Goal: Information Seeking & Learning: Check status

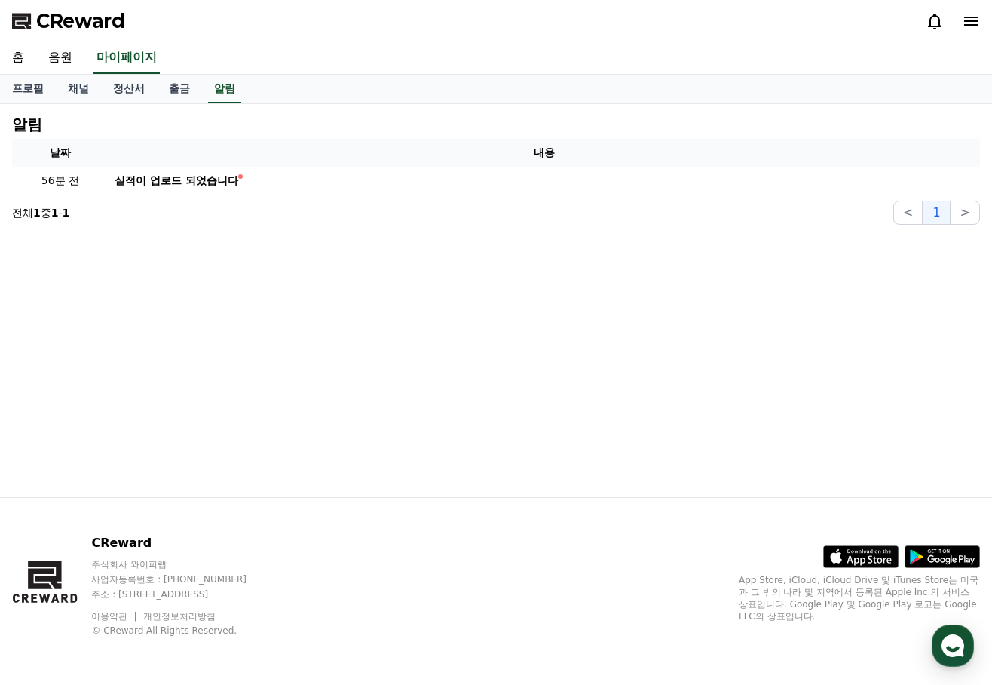
drag, startPoint x: 361, startPoint y: 107, endPoint x: 351, endPoint y: 111, distance: 11.2
drag, startPoint x: 351, startPoint y: 111, endPoint x: 326, endPoint y: 118, distance: 25.3
click at [328, 118] on div "알림" at bounding box center [496, 124] width 968 height 17
click at [121, 62] on link "마이페이지" at bounding box center [126, 58] width 66 height 32
select select "**********"
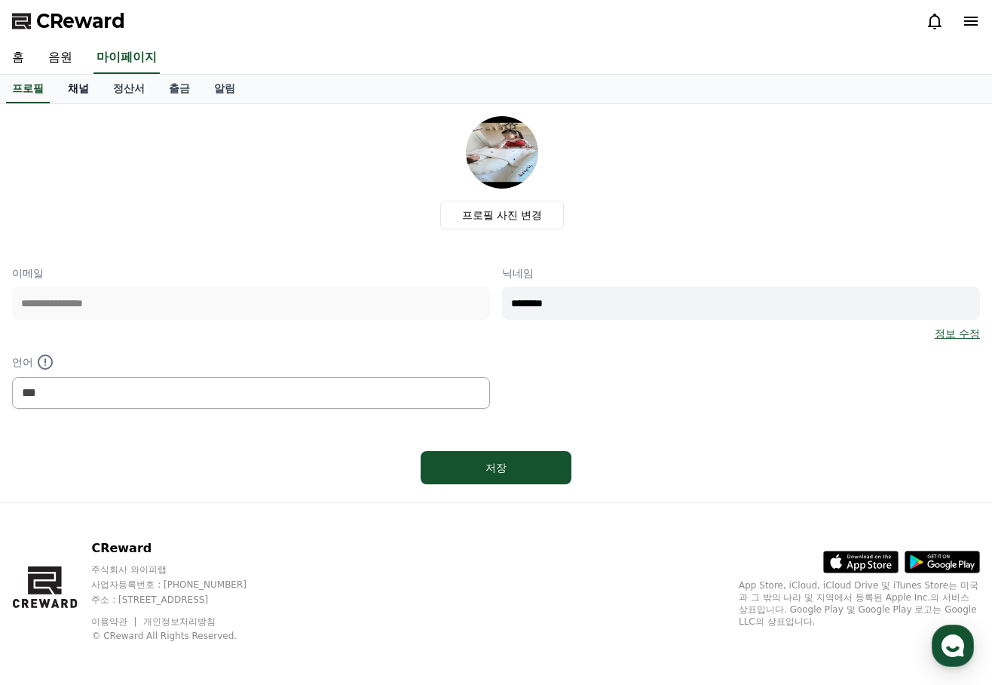
click at [79, 90] on link "채널" at bounding box center [78, 89] width 45 height 29
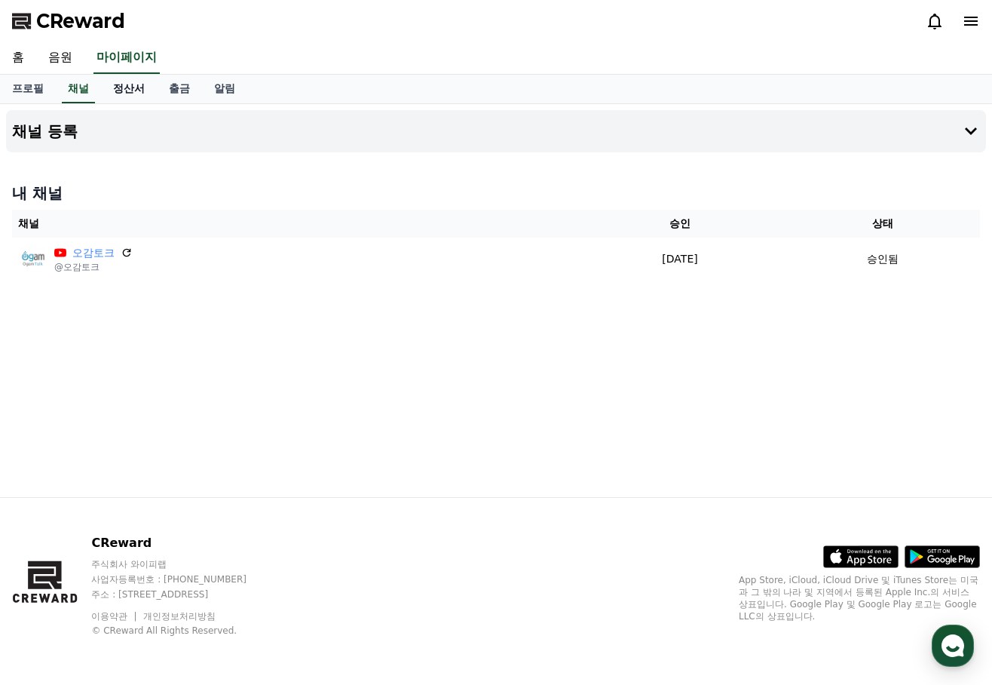
click at [129, 88] on link "정산서" at bounding box center [129, 89] width 56 height 29
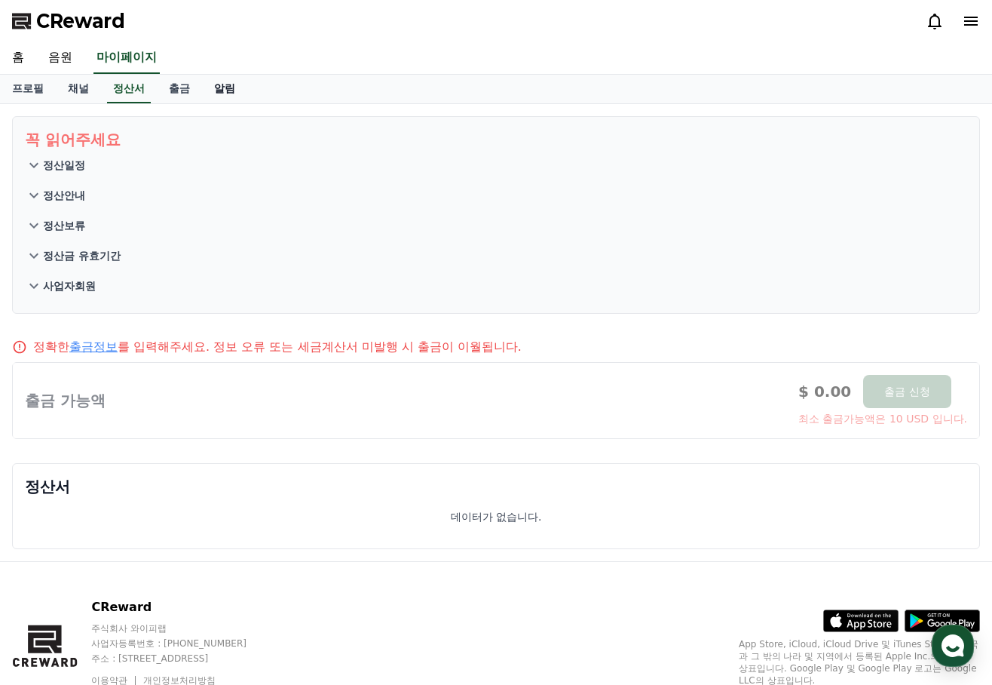
click at [222, 90] on link "알림" at bounding box center [224, 89] width 45 height 29
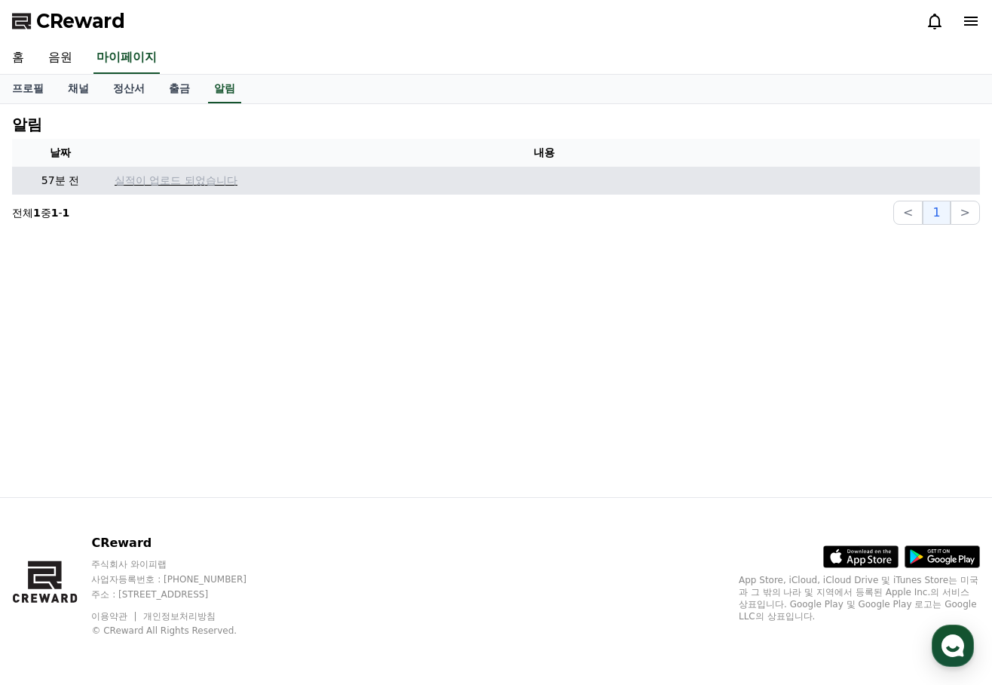
click at [160, 174] on p "실적이 업로드 되었습니다" at bounding box center [544, 181] width 859 height 16
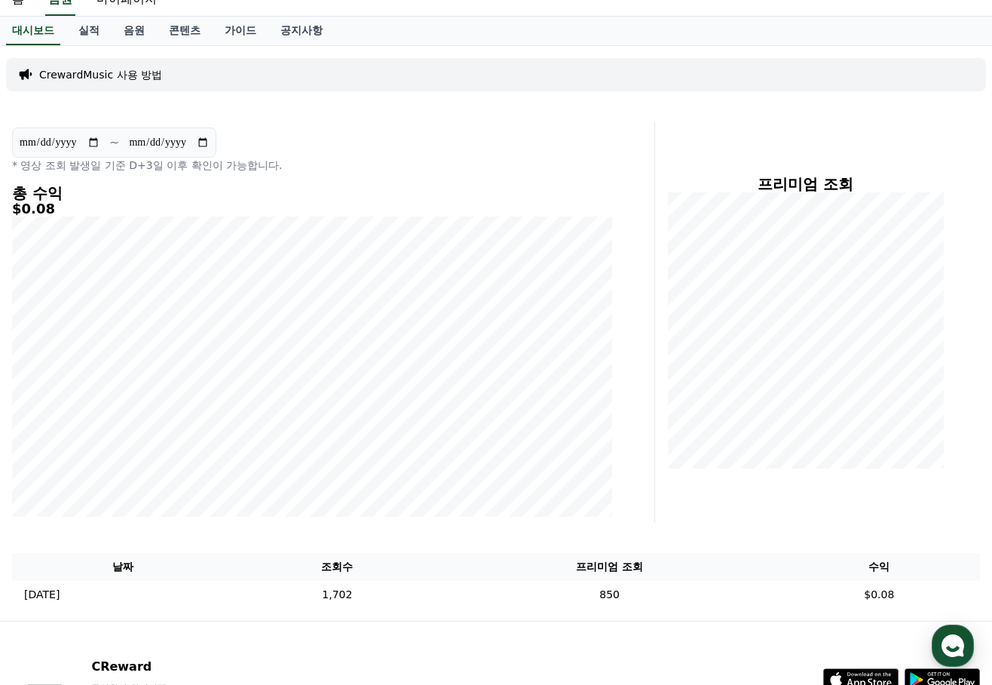
scroll to position [151, 0]
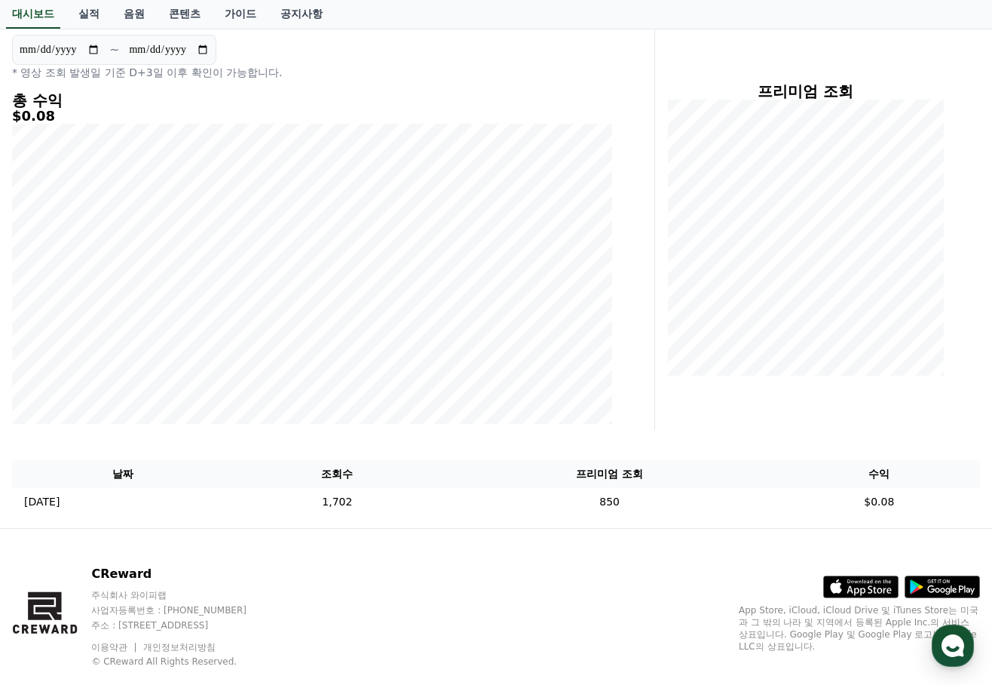
drag, startPoint x: 544, startPoint y: 433, endPoint x: 526, endPoint y: 433, distance: 17.4
drag, startPoint x: 526, startPoint y: 433, endPoint x: 486, endPoint y: 434, distance: 40.0
click at [486, 434] on div "**********" at bounding box center [496, 240] width 992 height 574
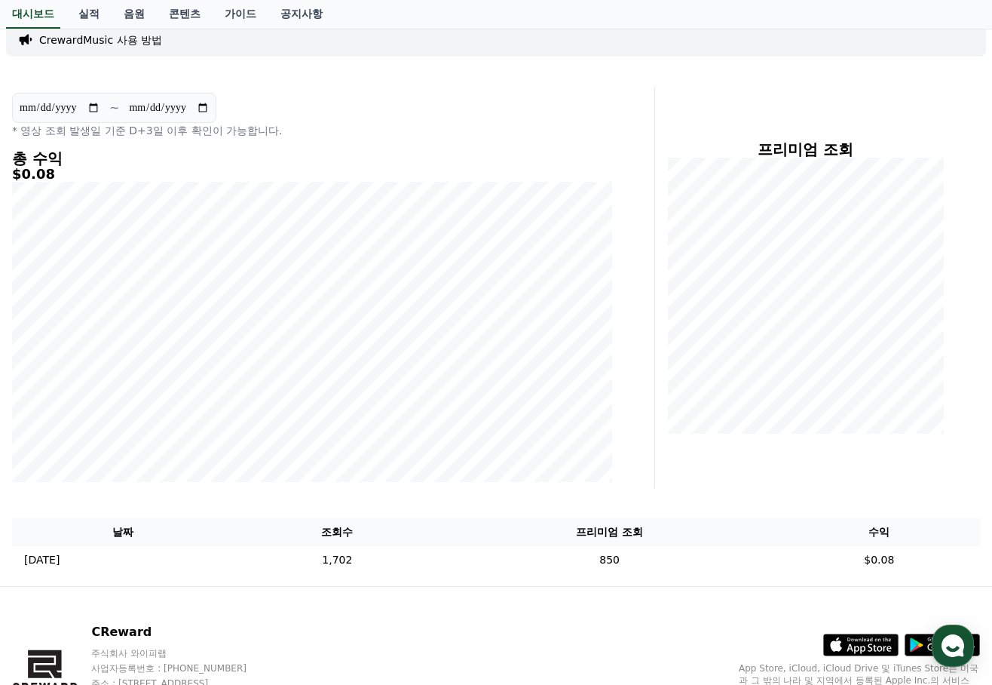
scroll to position [0, 0]
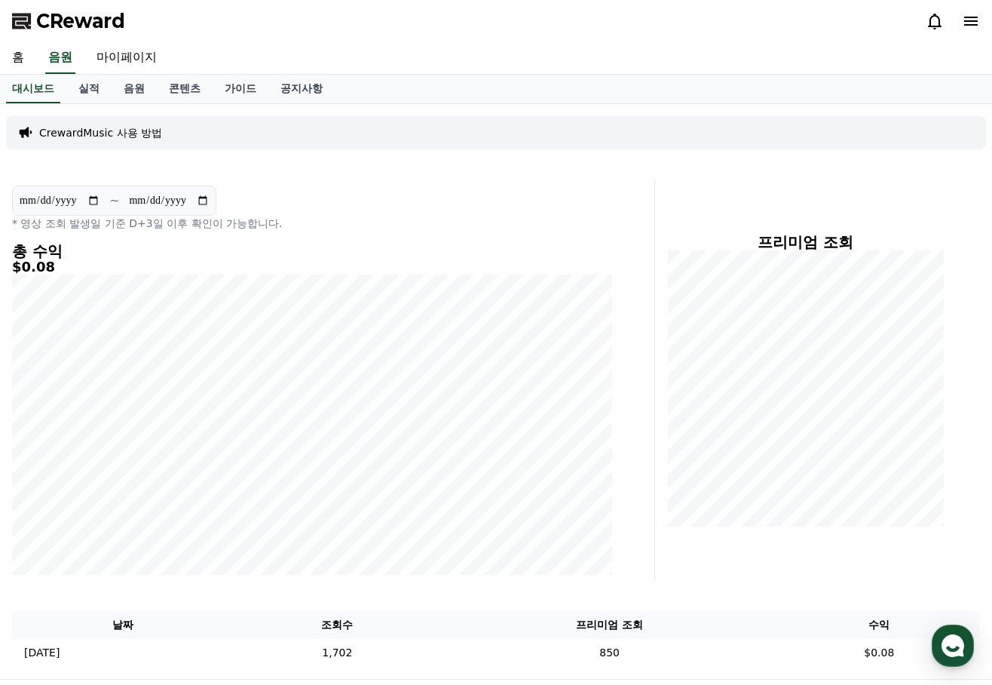
drag, startPoint x: 611, startPoint y: 249, endPoint x: 582, endPoint y: 244, distance: 29.7
drag, startPoint x: 582, startPoint y: 244, endPoint x: 562, endPoint y: 242, distance: 19.7
click at [562, 242] on div "**********" at bounding box center [312, 379] width 612 height 401
drag, startPoint x: 539, startPoint y: 234, endPoint x: 522, endPoint y: 230, distance: 17.7
click at [522, 230] on div "**********" at bounding box center [312, 379] width 612 height 401
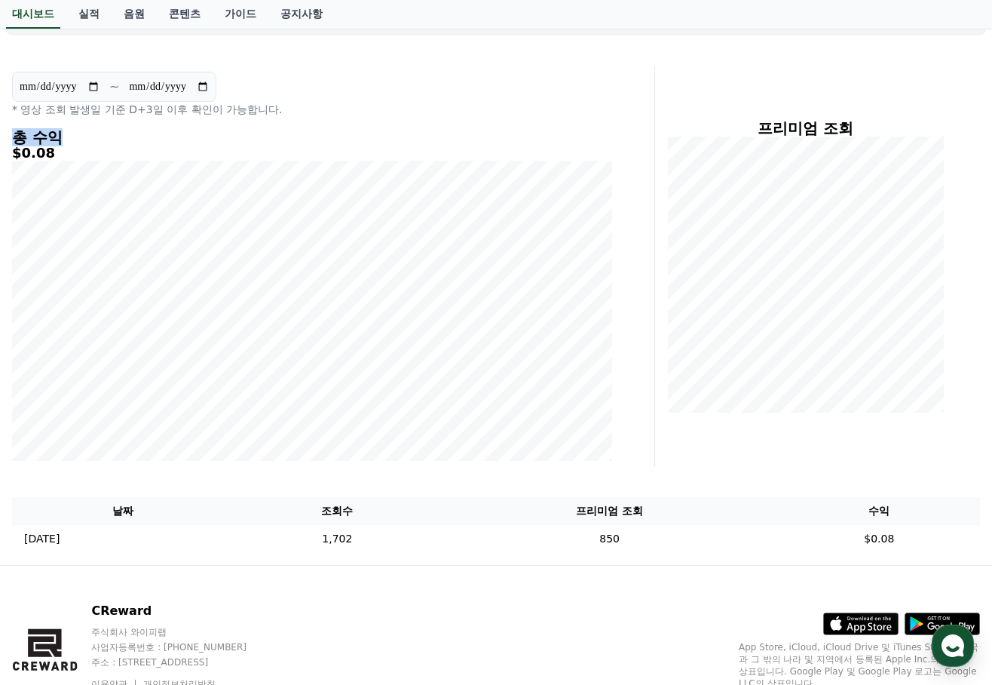
scroll to position [151, 0]
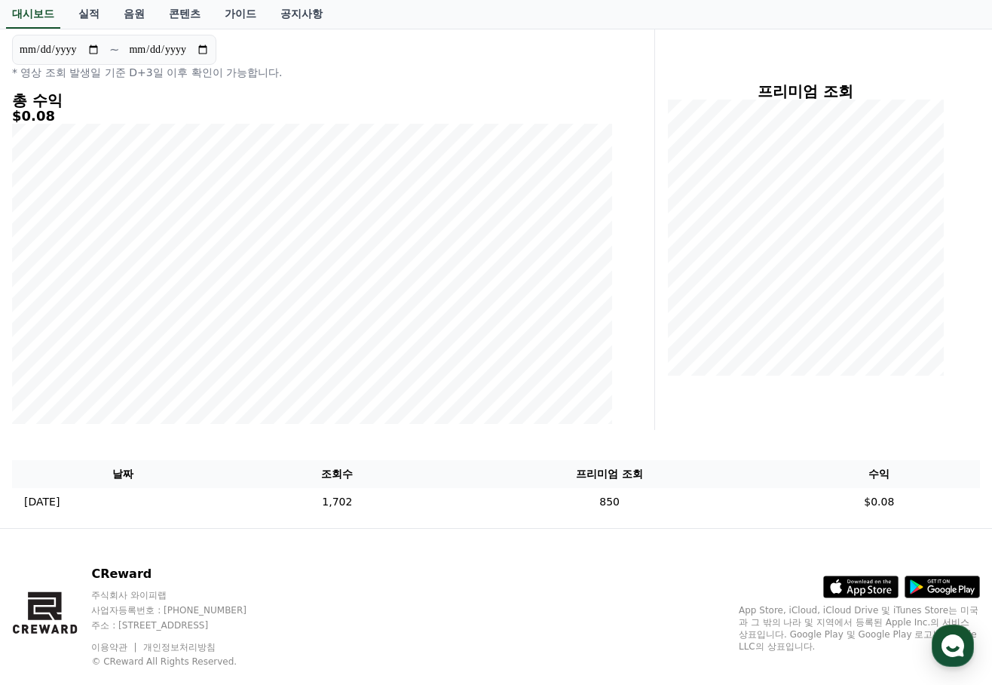
drag, startPoint x: 438, startPoint y: 437, endPoint x: 427, endPoint y: 440, distance: 10.8
drag, startPoint x: 424, startPoint y: 440, endPoint x: 412, endPoint y: 443, distance: 12.3
drag, startPoint x: 410, startPoint y: 443, endPoint x: 403, endPoint y: 443, distance: 7.6
click at [403, 443] on div "**********" at bounding box center [496, 240] width 992 height 574
drag, startPoint x: 390, startPoint y: 439, endPoint x: 381, endPoint y: 438, distance: 8.3
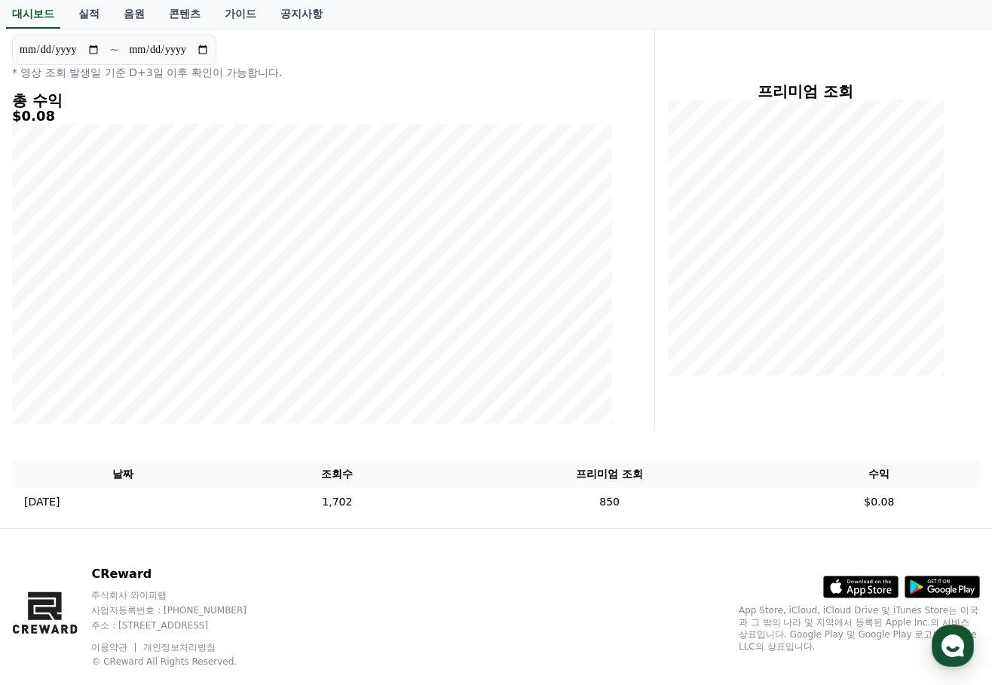
drag, startPoint x: 369, startPoint y: 439, endPoint x: 360, endPoint y: 440, distance: 9.1
drag, startPoint x: 360, startPoint y: 440, endPoint x: 349, endPoint y: 439, distance: 11.3
drag, startPoint x: 349, startPoint y: 439, endPoint x: 413, endPoint y: 427, distance: 65.1
click at [337, 438] on div "**********" at bounding box center [496, 240] width 992 height 574
click at [465, 123] on div "**********" at bounding box center [312, 229] width 612 height 401
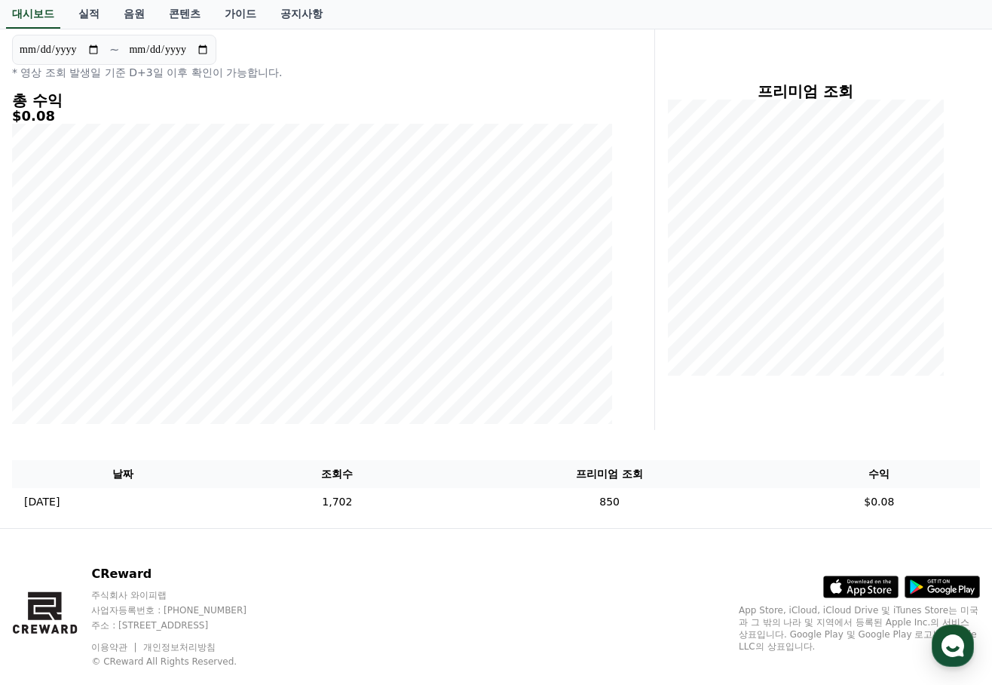
drag, startPoint x: 480, startPoint y: 424, endPoint x: 430, endPoint y: 122, distance: 305.8
click at [430, 121] on h5 "$0.08" at bounding box center [312, 116] width 600 height 15
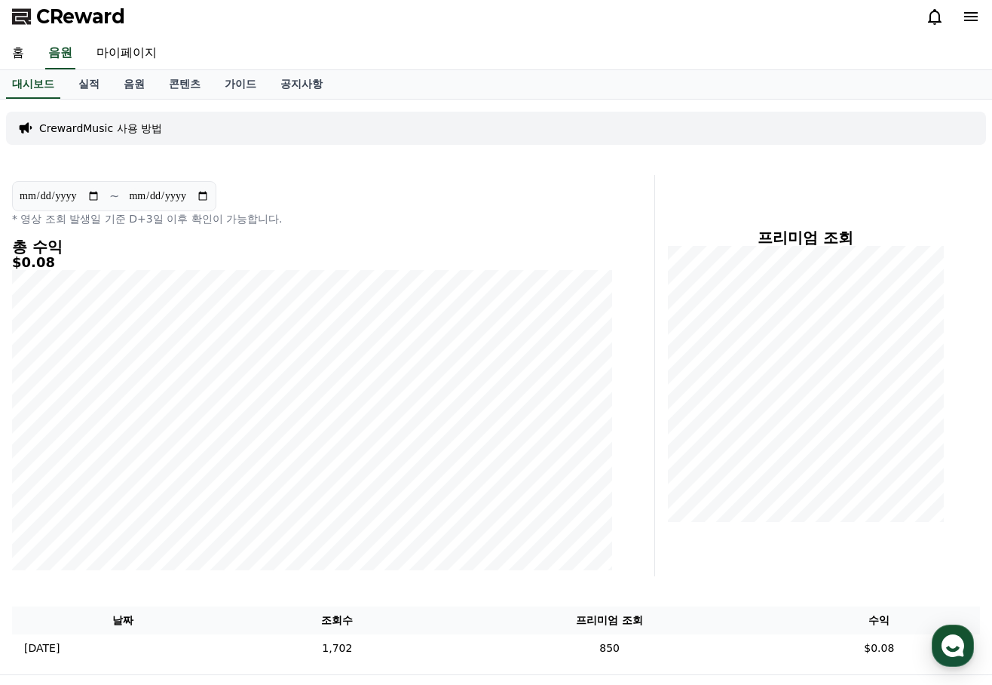
scroll to position [0, 0]
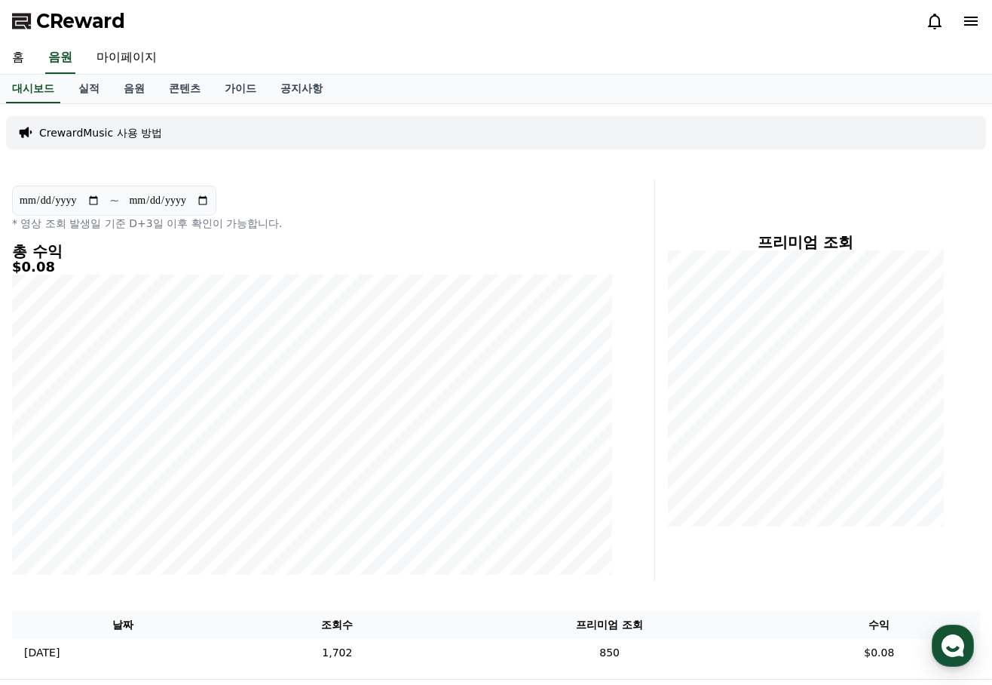
drag, startPoint x: 470, startPoint y: 222, endPoint x: 429, endPoint y: 221, distance: 40.7
click at [429, 221] on p "* 영상 조회 발생일 기준 D+3일 이후 확인이 가능합니다." at bounding box center [312, 223] width 600 height 15
click at [573, 413] on div "**********" at bounding box center [312, 379] width 612 height 401
drag, startPoint x: 492, startPoint y: 237, endPoint x: 452, endPoint y: 222, distance: 43.0
drag, startPoint x: 449, startPoint y: 222, endPoint x: 438, endPoint y: 222, distance: 11.3
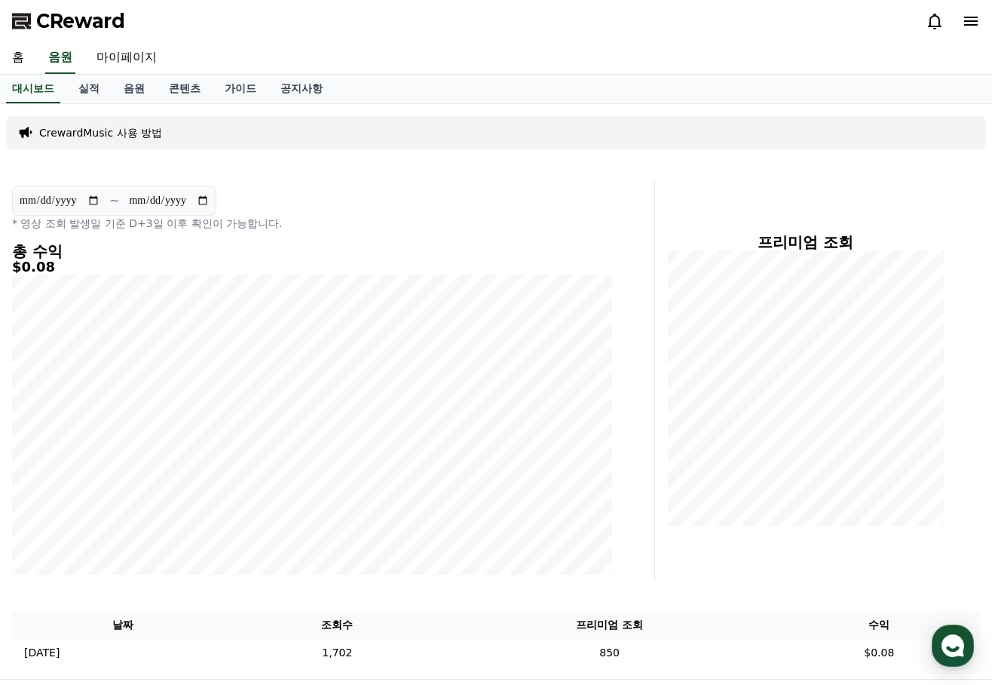
click at [438, 222] on p "* 영상 조회 발생일 기준 D+3일 이후 확인이 가능합니다." at bounding box center [312, 223] width 600 height 15
drag, startPoint x: 427, startPoint y: 224, endPoint x: 412, endPoint y: 219, distance: 16.7
click at [412, 219] on p "* 영상 조회 발생일 기준 D+3일 이후 확인이 가능합니다." at bounding box center [312, 223] width 600 height 15
drag, startPoint x: 444, startPoint y: 225, endPoint x: 424, endPoint y: 218, distance: 21.5
drag, startPoint x: 424, startPoint y: 218, endPoint x: 412, endPoint y: 216, distance: 12.3
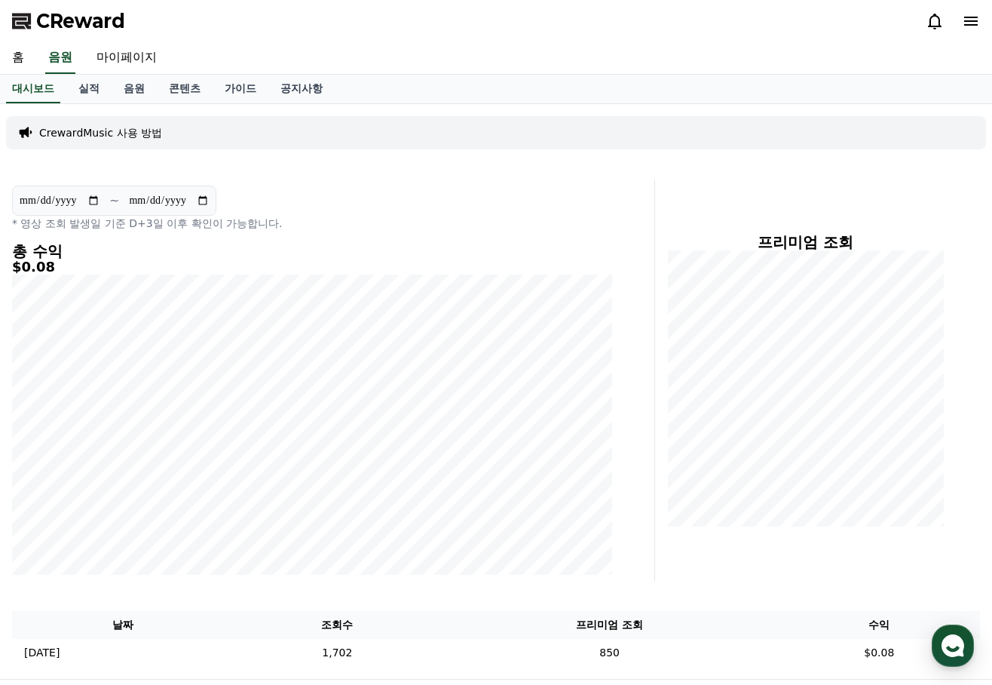
click at [412, 216] on p "* 영상 조회 발생일 기준 D+3일 이후 확인이 가능합니다." at bounding box center [312, 223] width 600 height 15
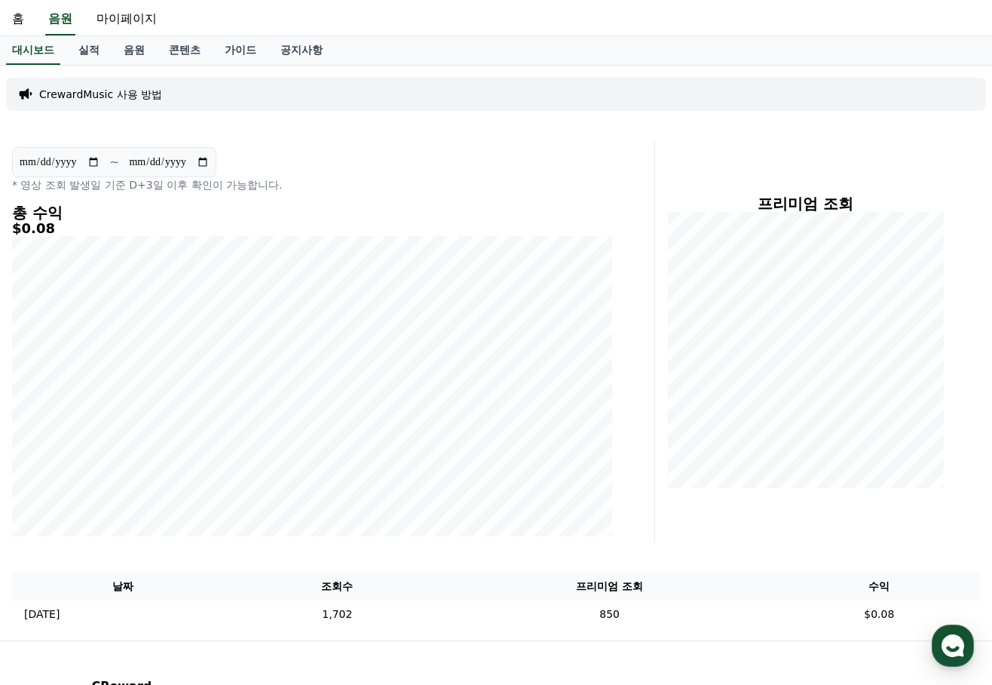
scroll to position [75, 0]
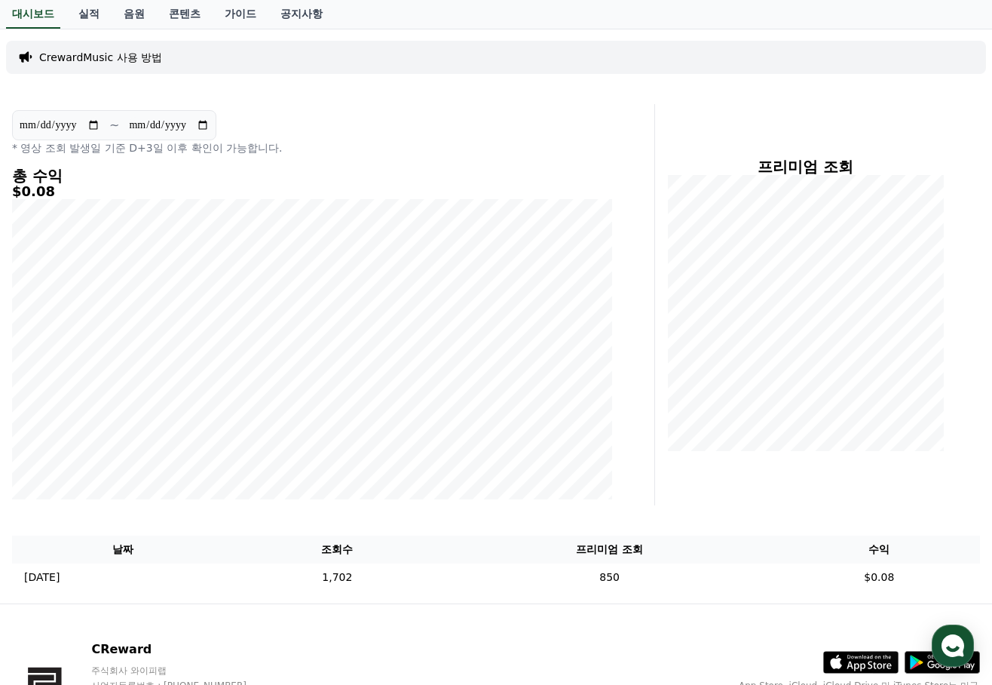
drag, startPoint x: 455, startPoint y: 194, endPoint x: 436, endPoint y: 194, distance: 18.1
drag, startPoint x: 436, startPoint y: 194, endPoint x: 412, endPoint y: 190, distance: 24.4
click at [412, 190] on h5 "$0.08" at bounding box center [312, 191] width 600 height 15
drag, startPoint x: 434, startPoint y: 609, endPoint x: 417, endPoint y: 609, distance: 17.3
click at [417, 611] on div "CReward 주식회사 와이피랩 사업자등록번호 : [PHONE_NUMBER] 주소 : [STREET_ADDRESS] 이용약관 개인정보처리방침 …" at bounding box center [496, 697] width 992 height 187
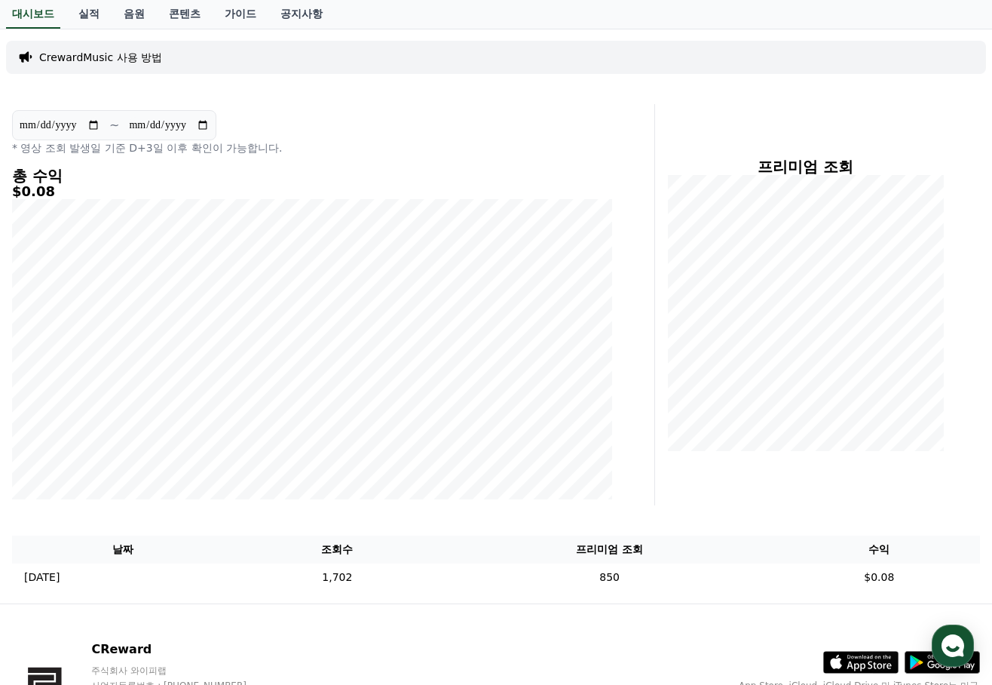
drag, startPoint x: 534, startPoint y: 145, endPoint x: 518, endPoint y: 142, distance: 16.9
drag, startPoint x: 518, startPoint y: 142, endPoint x: 506, endPoint y: 141, distance: 12.2
drag, startPoint x: 503, startPoint y: 140, endPoint x: 483, endPoint y: 136, distance: 20.0
click at [483, 136] on div "**********" at bounding box center [312, 132] width 600 height 45
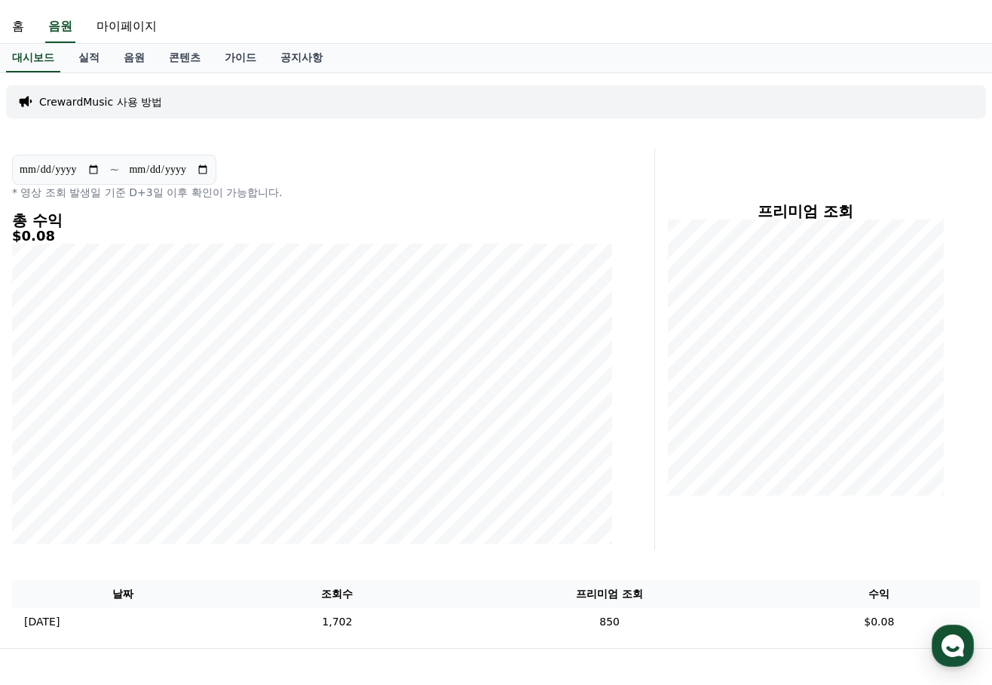
scroll to position [0, 0]
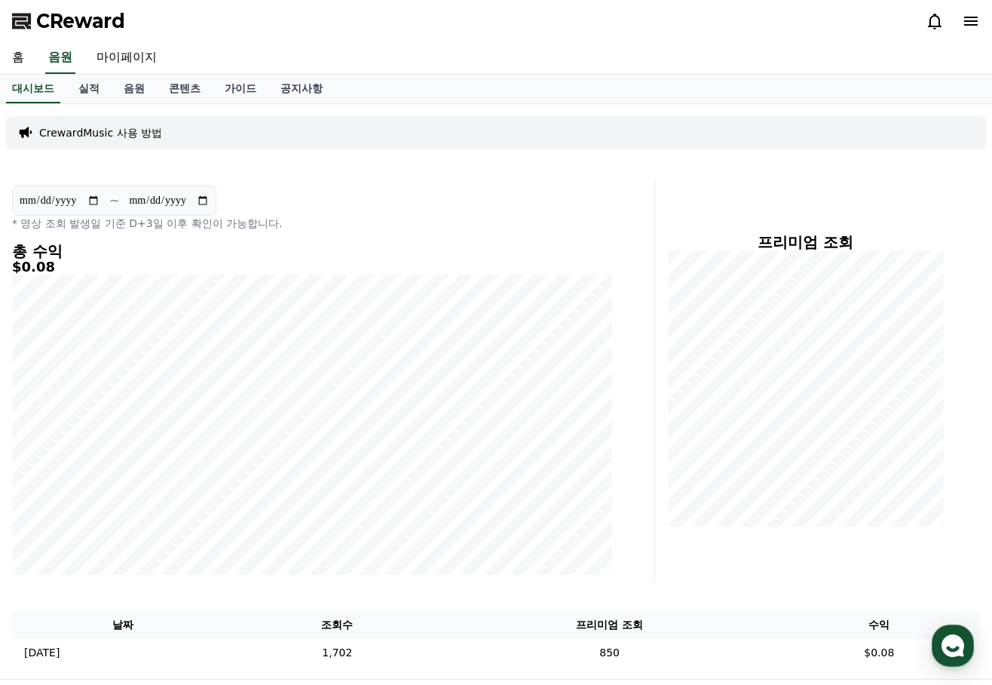
drag, startPoint x: 392, startPoint y: 178, endPoint x: 371, endPoint y: 175, distance: 21.3
click at [371, 175] on div "**********" at bounding box center [496, 391] width 992 height 574
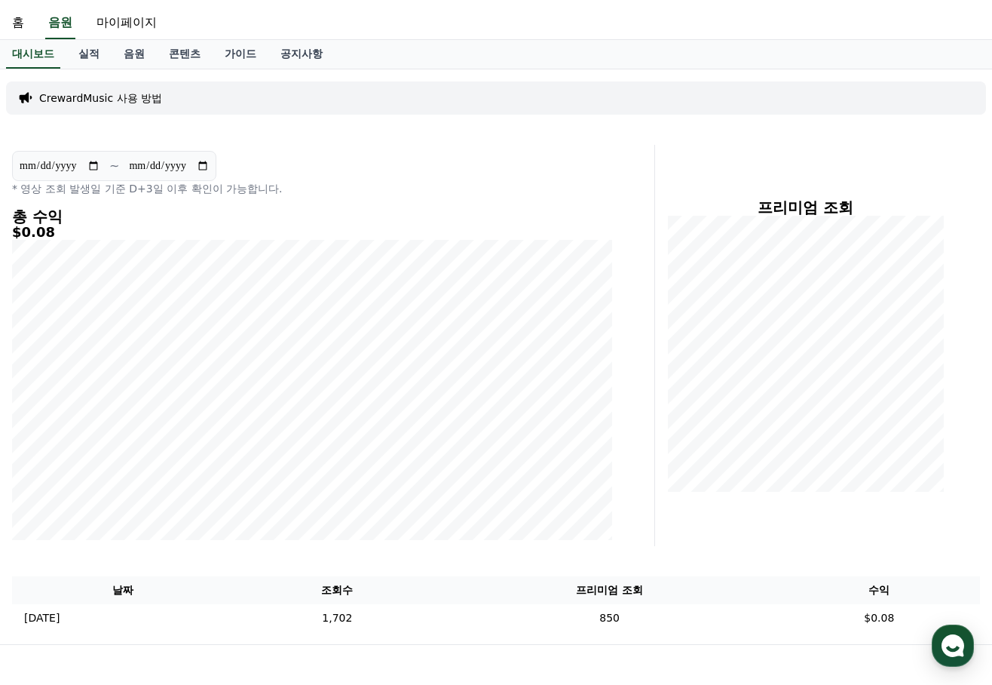
scroll to position [31, 0]
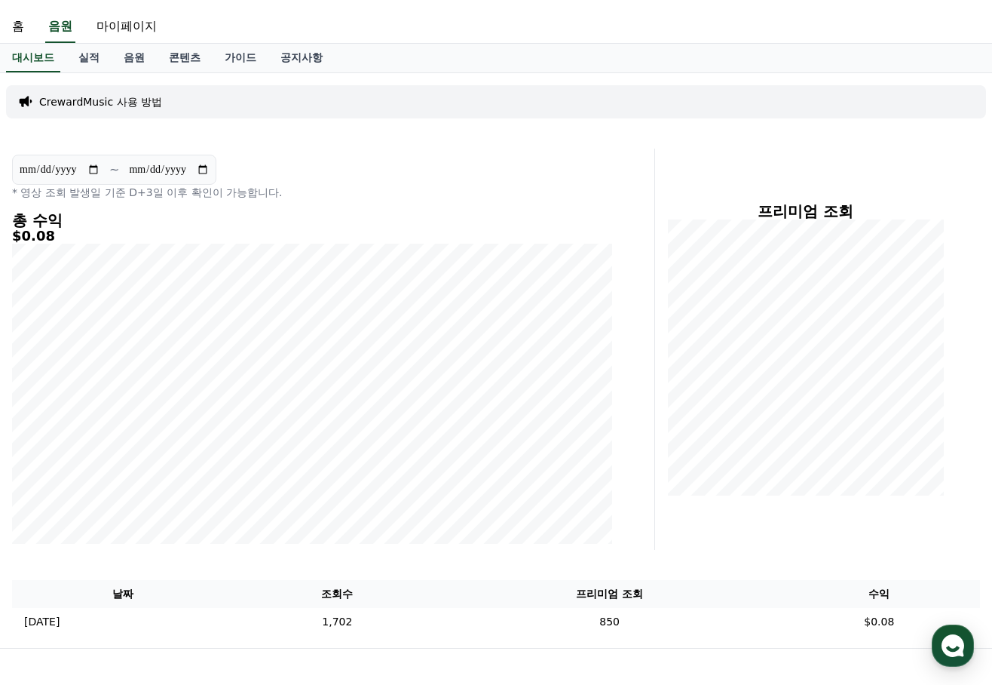
drag, startPoint x: 550, startPoint y: 183, endPoint x: 528, endPoint y: 179, distance: 21.4
click at [529, 179] on div "**********" at bounding box center [312, 177] width 600 height 45
drag, startPoint x: 525, startPoint y: 179, endPoint x: 504, endPoint y: 179, distance: 21.1
drag, startPoint x: 504, startPoint y: 179, endPoint x: 487, endPoint y: 177, distance: 16.7
drag, startPoint x: 487, startPoint y: 177, endPoint x: 466, endPoint y: 175, distance: 21.2
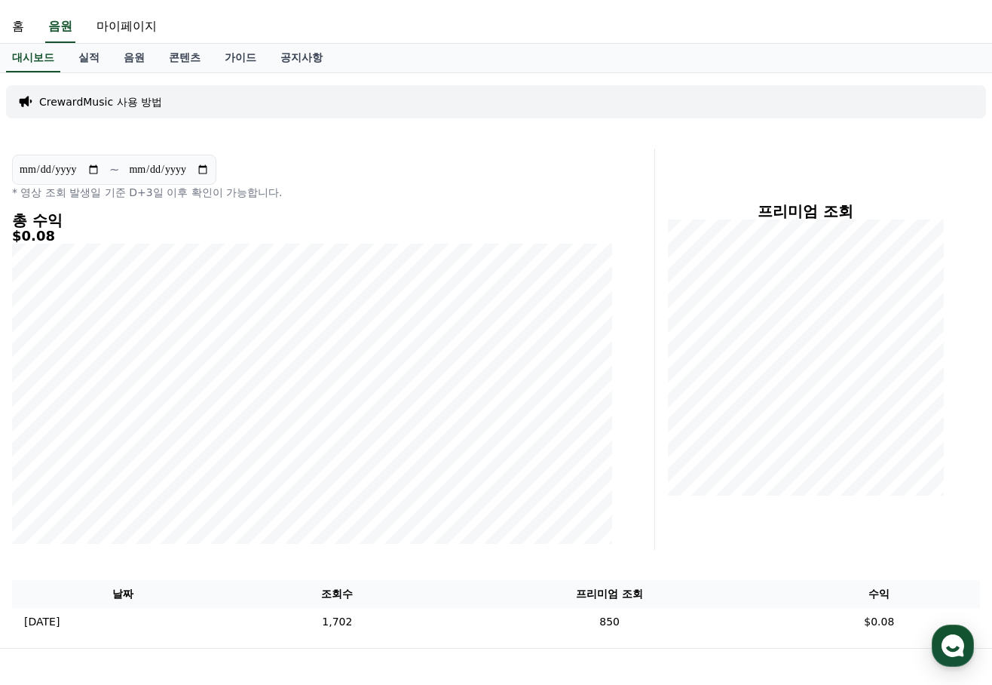
drag, startPoint x: 466, startPoint y: 175, endPoint x: 453, endPoint y: 171, distance: 13.4
drag, startPoint x: 453, startPoint y: 171, endPoint x: 437, endPoint y: 170, distance: 15.9
drag, startPoint x: 437, startPoint y: 170, endPoint x: 425, endPoint y: 170, distance: 12.1
click at [425, 170] on div "**********" at bounding box center [312, 177] width 600 height 45
drag, startPoint x: 559, startPoint y: 234, endPoint x: 522, endPoint y: 225, distance: 37.5
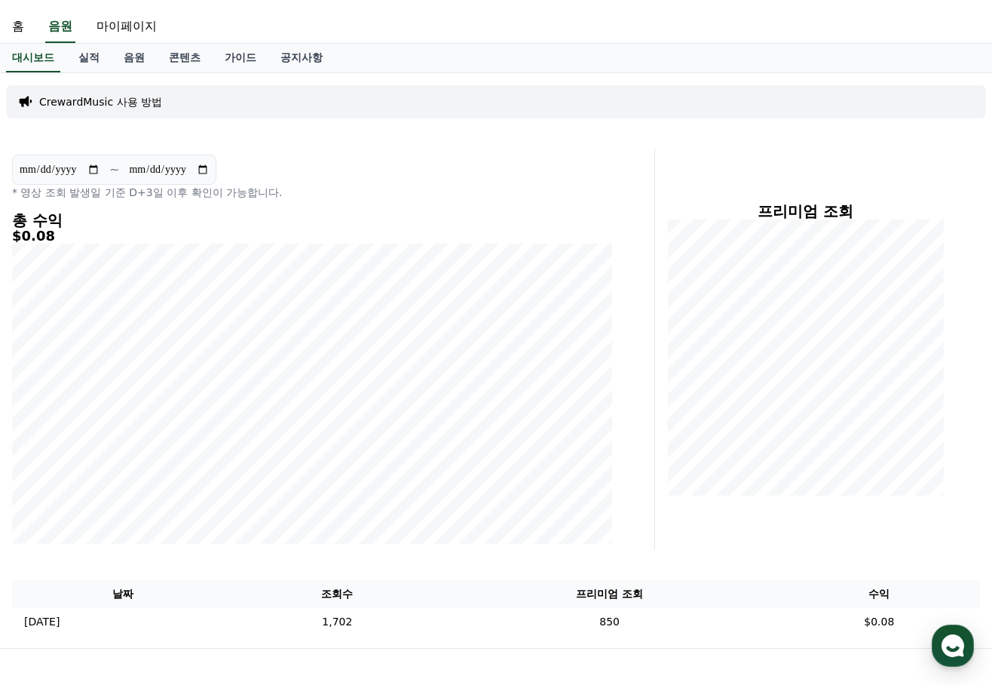
drag, startPoint x: 522, startPoint y: 225, endPoint x: 514, endPoint y: 219, distance: 10.3
click at [514, 219] on h4 "총 수익" at bounding box center [312, 220] width 600 height 17
drag, startPoint x: 505, startPoint y: 204, endPoint x: 489, endPoint y: 199, distance: 16.7
drag, startPoint x: 485, startPoint y: 199, endPoint x: 473, endPoint y: 195, distance: 13.4
drag, startPoint x: 470, startPoint y: 195, endPoint x: 458, endPoint y: 195, distance: 12.1
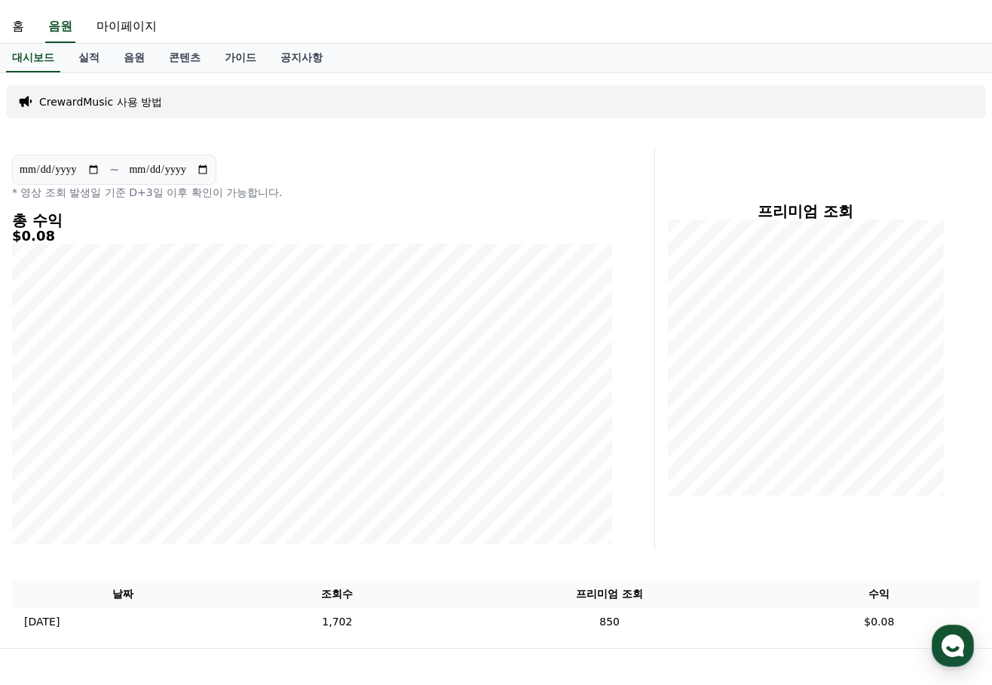
click at [452, 193] on p "* 영상 조회 발생일 기준 D+3일 이후 확인이 가능합니다." at bounding box center [312, 192] width 600 height 15
click at [440, 192] on p "* 영상 조회 발생일 기준 D+3일 이후 확인이 가능합니다." at bounding box center [312, 192] width 600 height 15
click at [431, 185] on p "* 영상 조회 발생일 기준 D+3일 이후 확인이 가능합니다." at bounding box center [312, 192] width 600 height 15
drag, startPoint x: 510, startPoint y: 191, endPoint x: 495, endPoint y: 186, distance: 15.7
drag, startPoint x: 495, startPoint y: 186, endPoint x: 485, endPoint y: 184, distance: 10.1
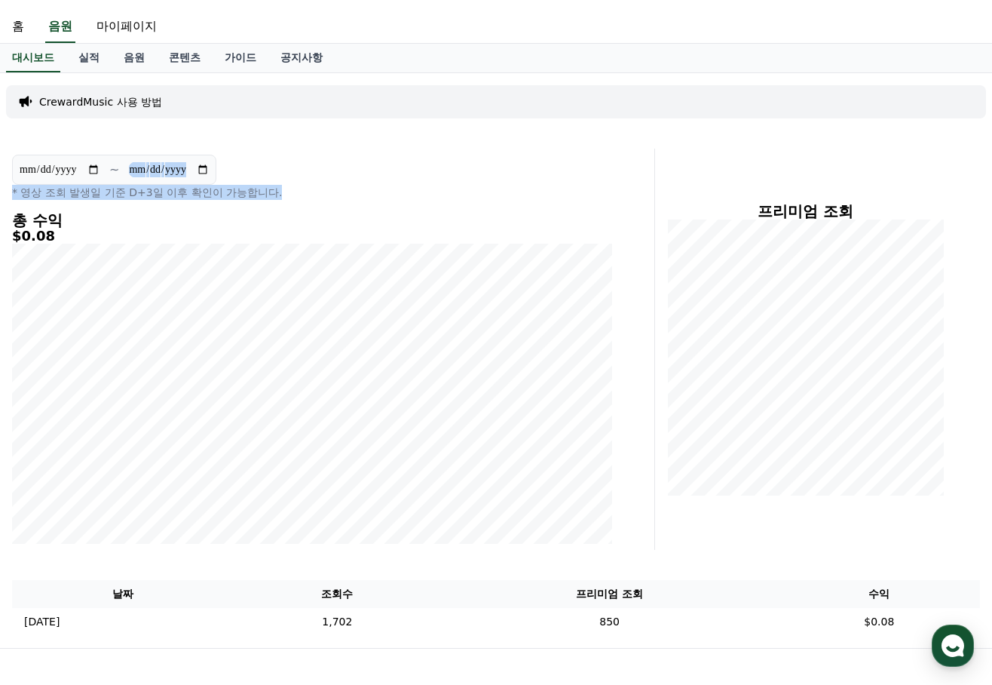
click at [485, 184] on div "**********" at bounding box center [312, 177] width 600 height 45
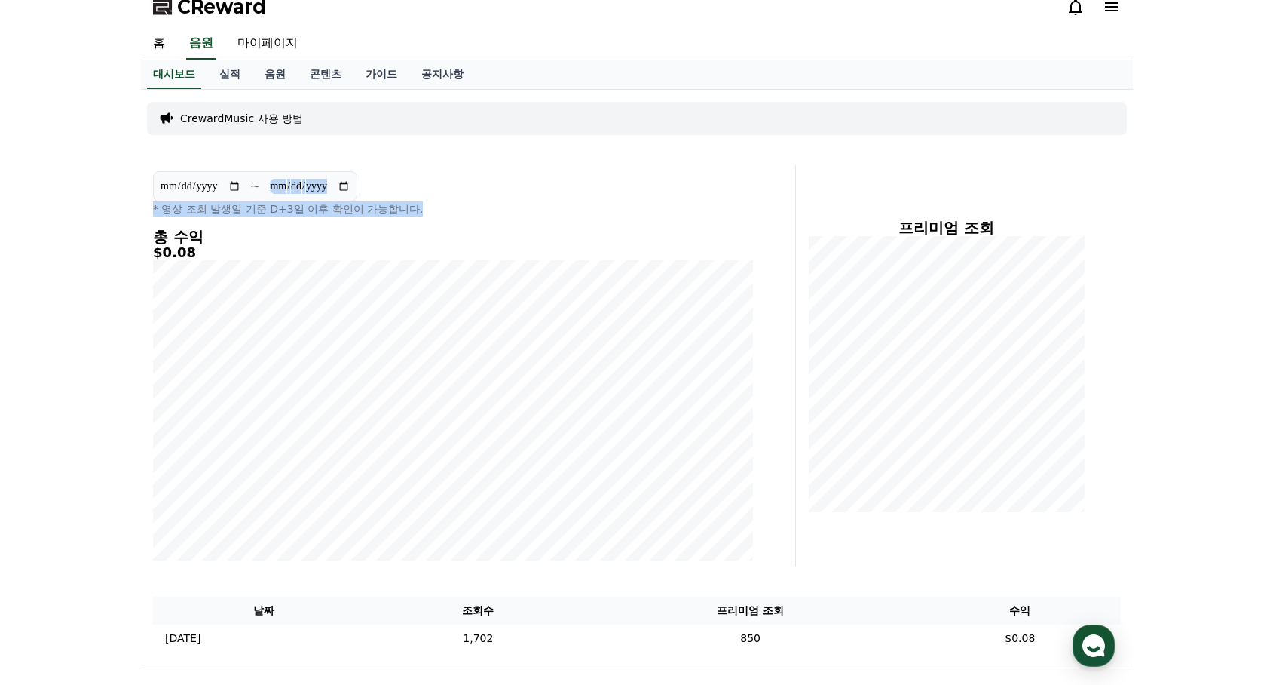
scroll to position [0, 0]
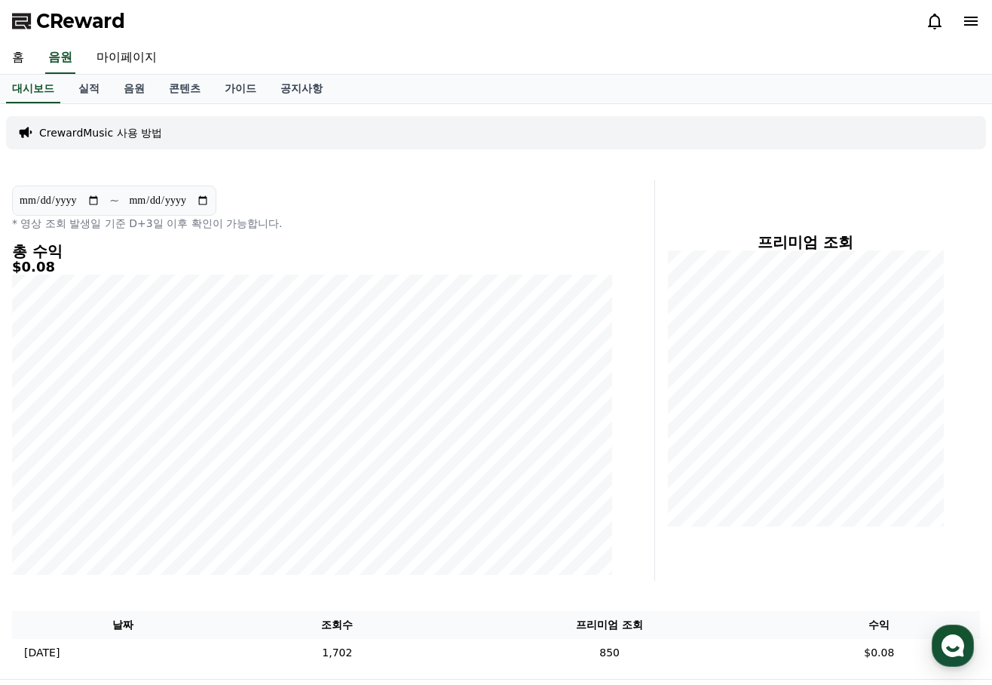
drag, startPoint x: 452, startPoint y: 153, endPoint x: 428, endPoint y: 144, distance: 25.8
click at [428, 144] on div "CrewardMusic 사용 방법" at bounding box center [496, 132] width 980 height 33
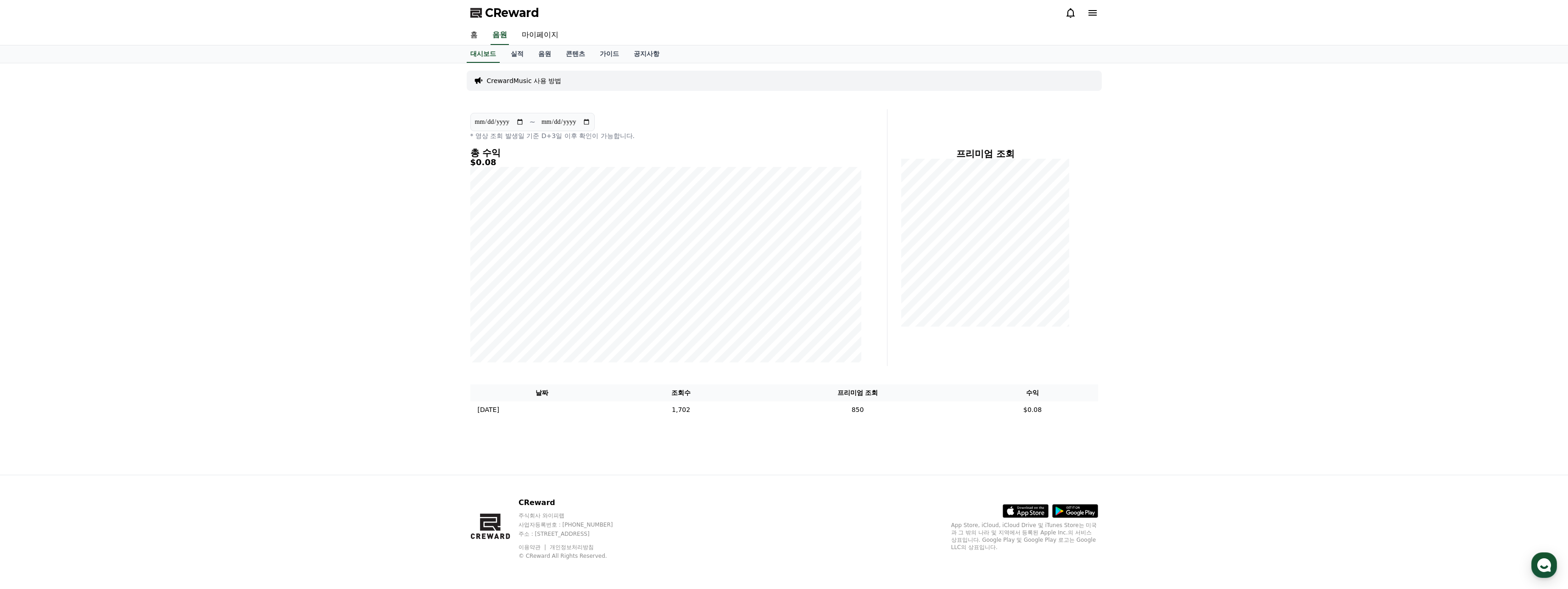
drag, startPoint x: 856, startPoint y: 124, endPoint x: 810, endPoint y: 122, distance: 46.0
click at [614, 117] on div "**********" at bounding box center [666, 126] width 391 height 27
drag, startPoint x: 777, startPoint y: 94, endPoint x: 762, endPoint y: 92, distance: 15.1
click at [614, 92] on div "CrewardMusic 사용 방법" at bounding box center [784, 80] width 635 height 27
click at [614, 91] on div "CrewardMusic 사용 방법" at bounding box center [784, 80] width 635 height 27
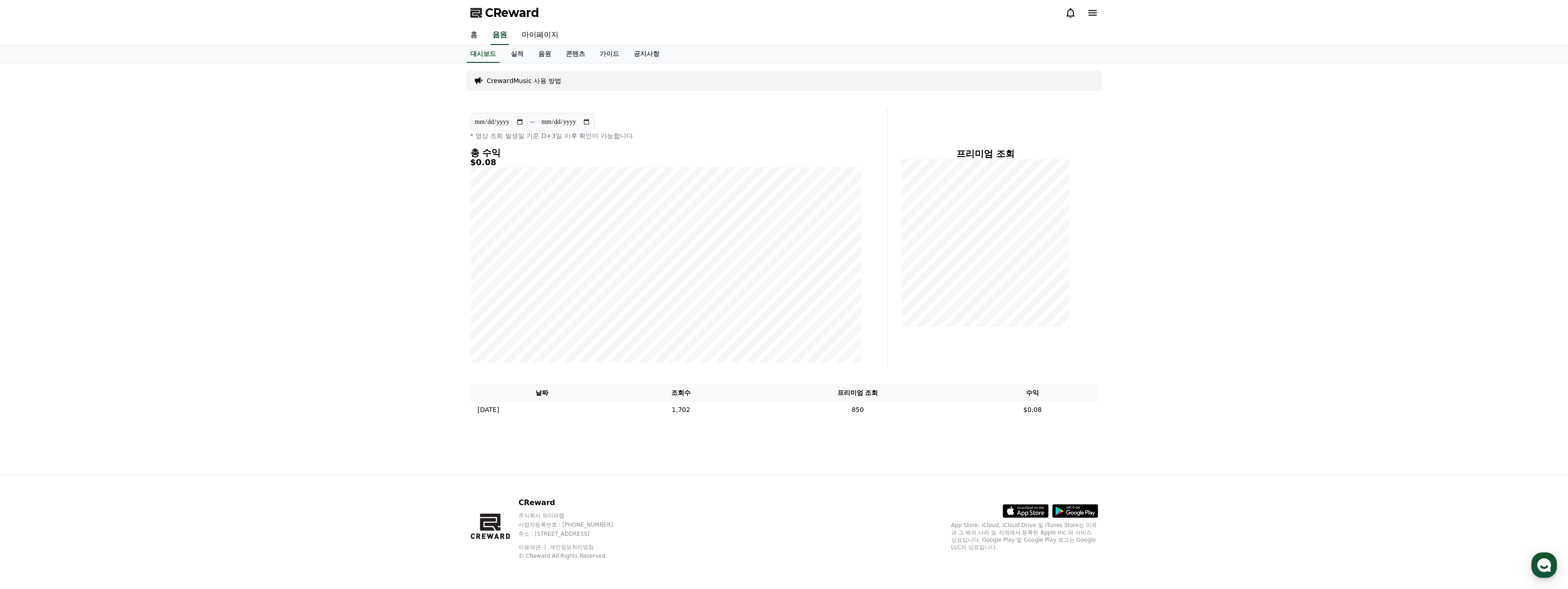
drag, startPoint x: 760, startPoint y: 99, endPoint x: 751, endPoint y: 97, distance: 9.2
drag, startPoint x: 751, startPoint y: 97, endPoint x: 745, endPoint y: 97, distance: 6.0
click at [614, 97] on div "**********" at bounding box center [784, 269] width 642 height 411
click at [579, 55] on link "콘텐츠" at bounding box center [575, 54] width 34 height 18
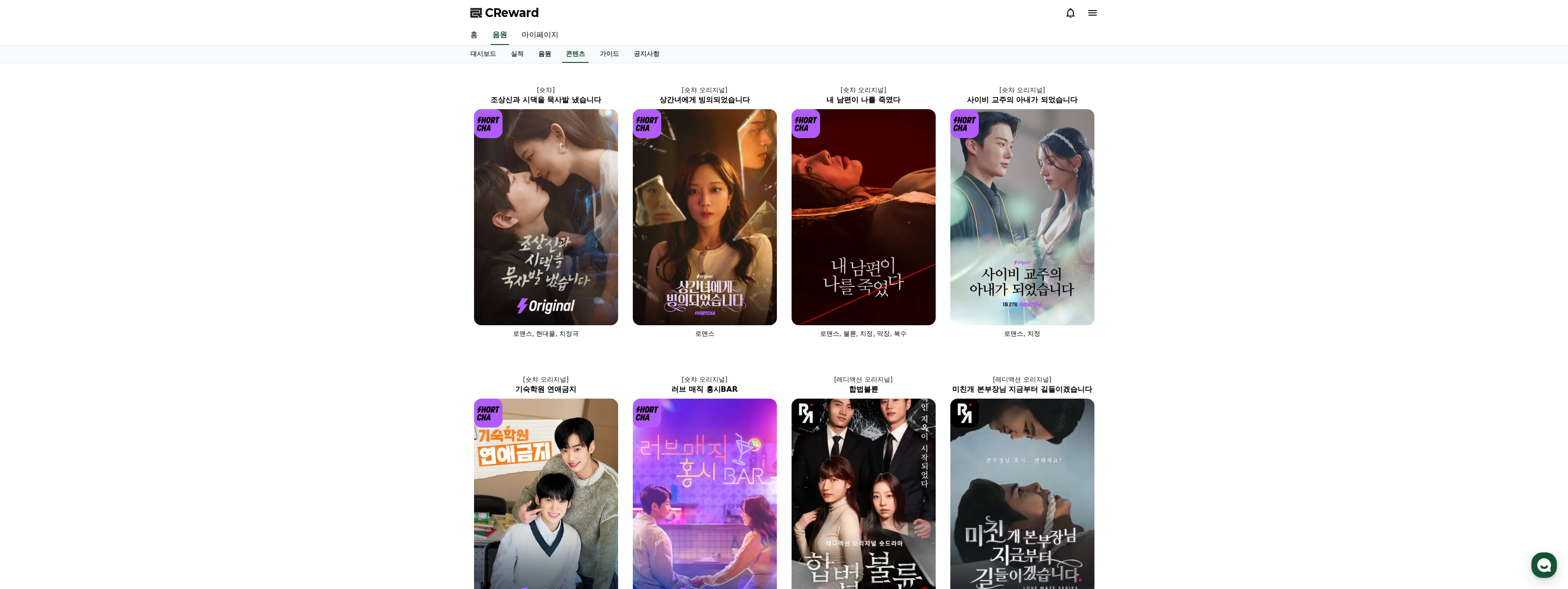
click at [544, 55] on link "음원" at bounding box center [544, 54] width 27 height 18
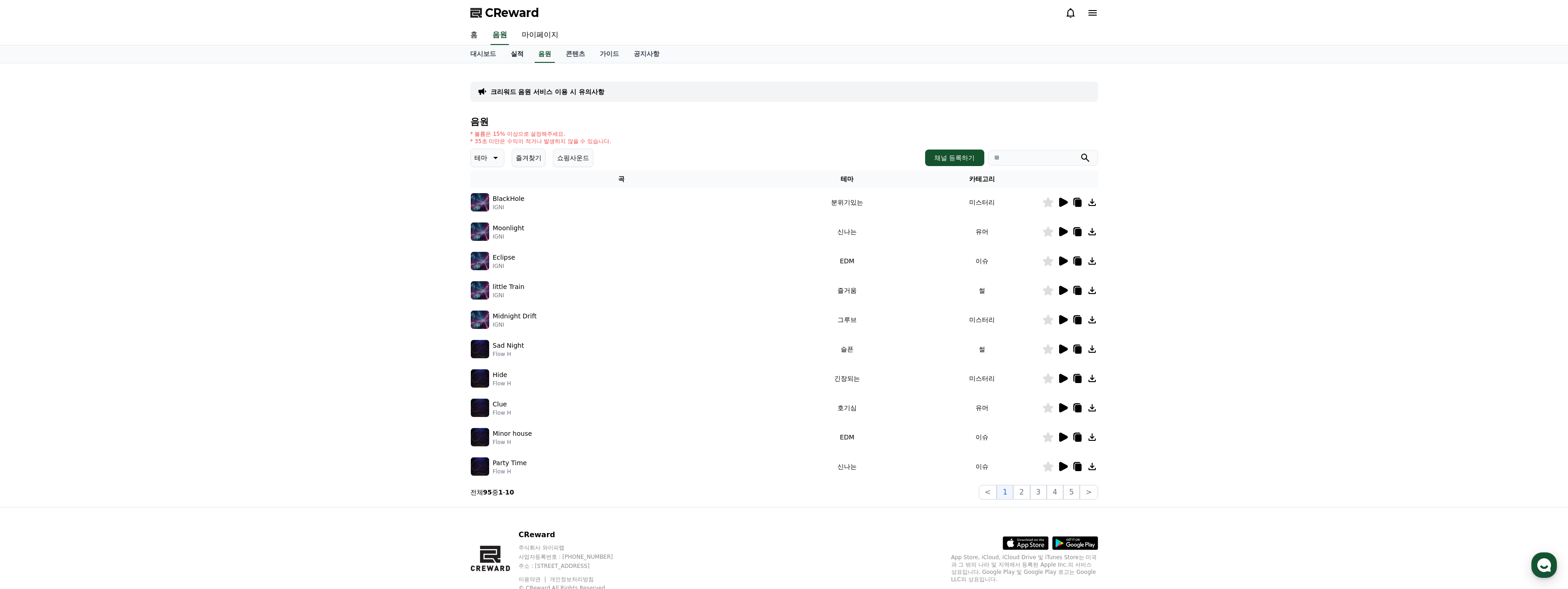
click at [509, 56] on link "실적" at bounding box center [517, 54] width 27 height 18
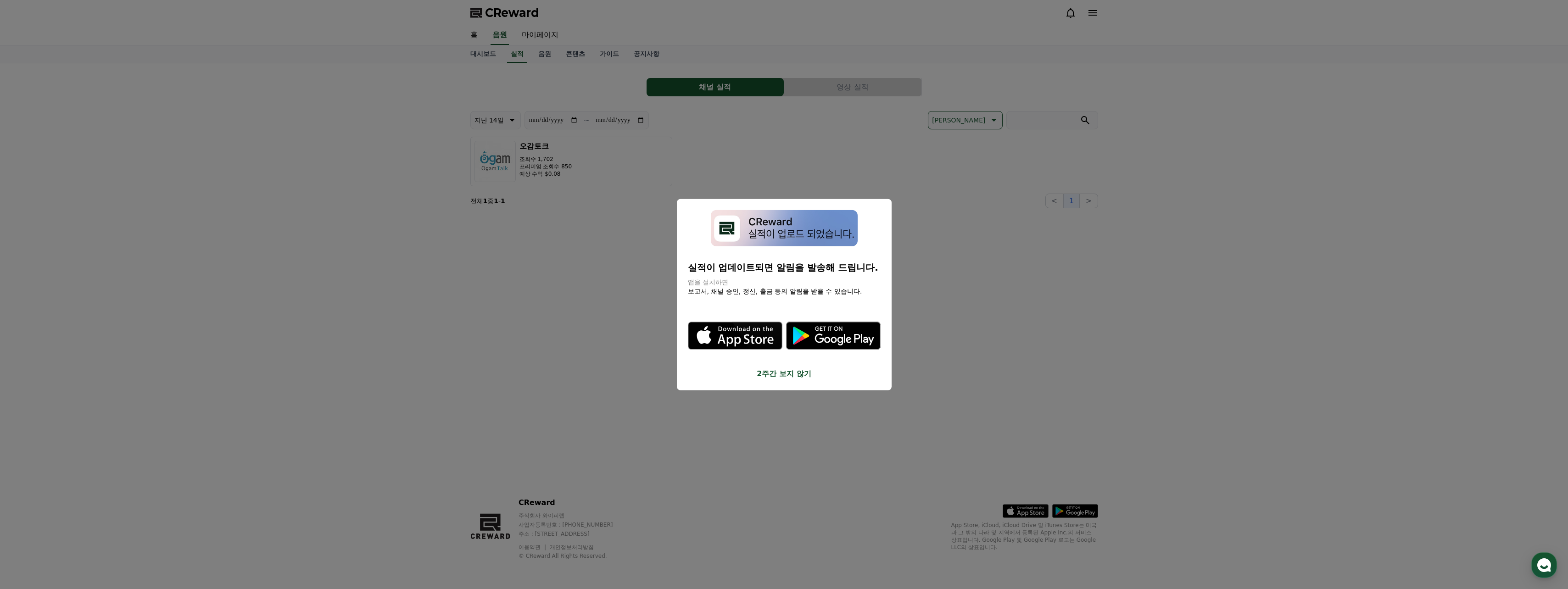
drag, startPoint x: 765, startPoint y: 375, endPoint x: 757, endPoint y: 366, distance: 12.0
click at [614, 375] on button "2주간 보지 않기" at bounding box center [784, 374] width 193 height 11
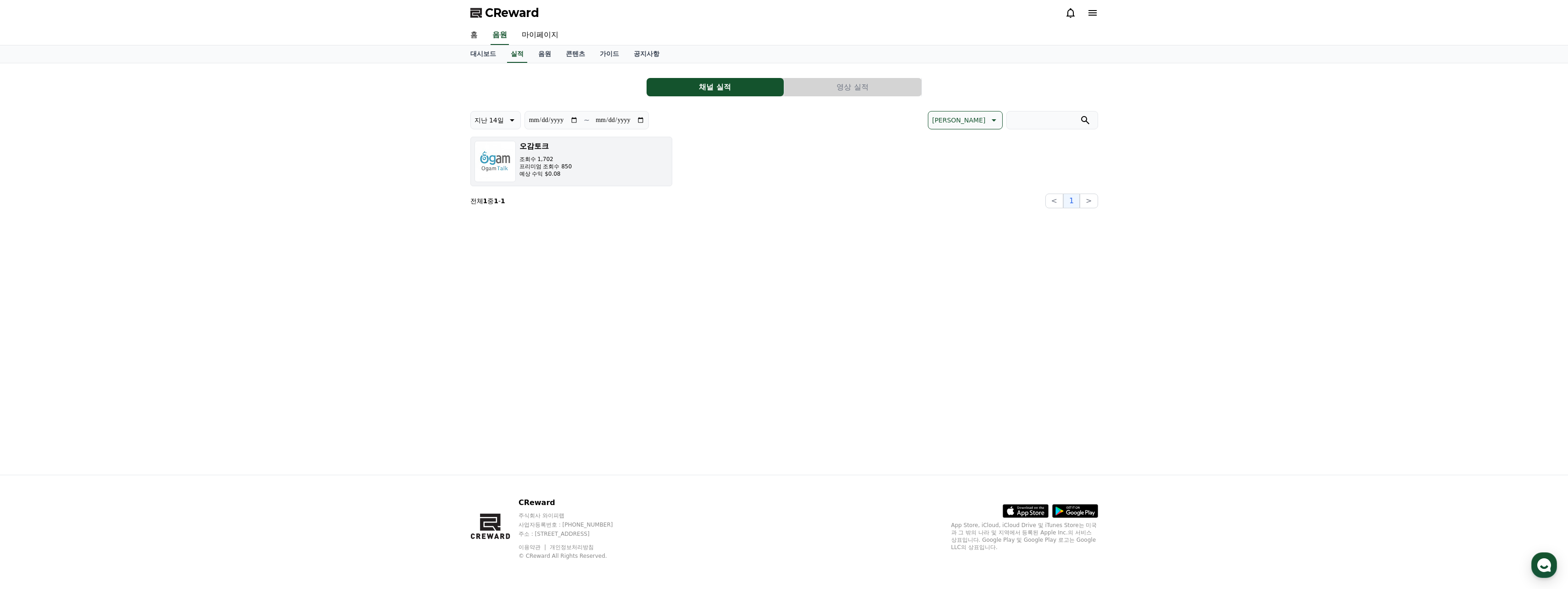
click at [607, 169] on button "오감토크 조회수 1,702 프리미엄 조회수 850 예상 수익 $0.08" at bounding box center [572, 161] width 202 height 49
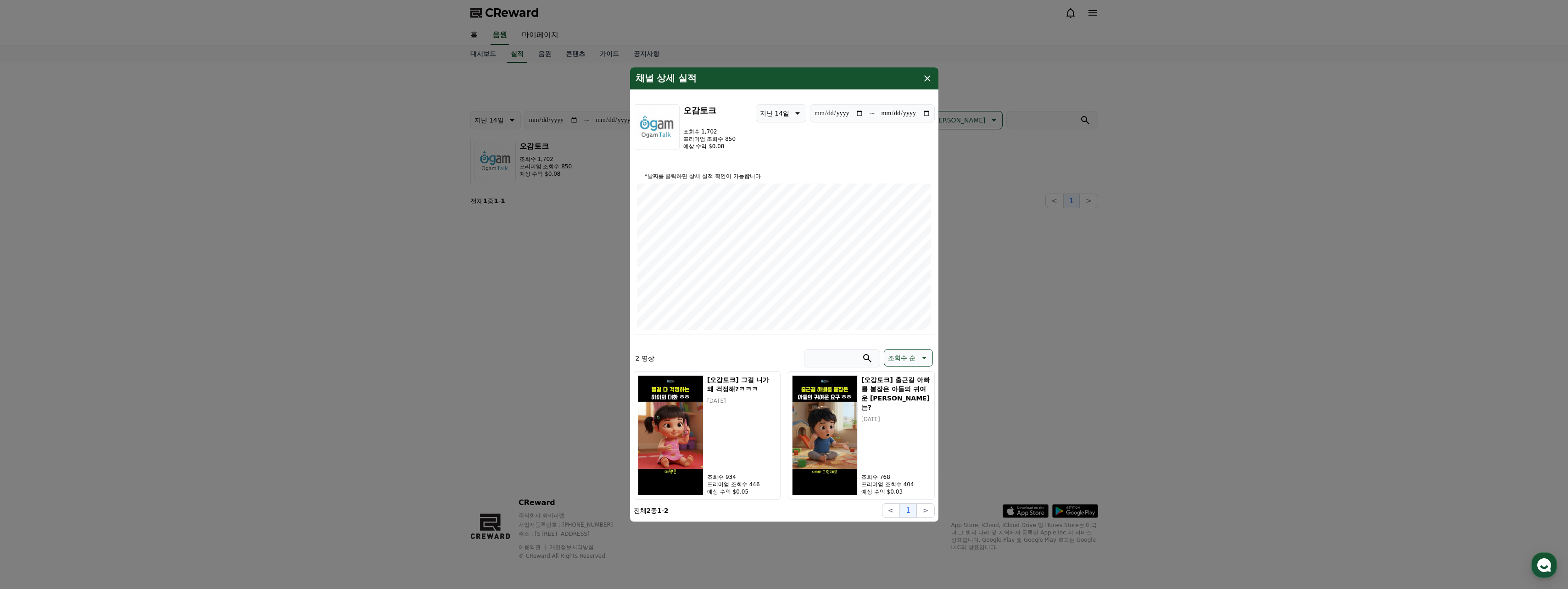
type input "**********"
click at [614, 340] on div "2 영상 조회수 순 조회수 순 [오감토크] 그걸 니가 왜 걱정해?ㅋㅋㅋ [DATE] 조회수 934 프리미엄 조회수 446 예상 수익 $0.05…" at bounding box center [784, 419] width 301 height 161
drag, startPoint x: 819, startPoint y: 78, endPoint x: 1138, endPoint y: 64, distance: 319.3
click at [614, 137] on div "**********" at bounding box center [572, 161] width 202 height 49
click at [614, 94] on button "close modal" at bounding box center [784, 294] width 1568 height 589
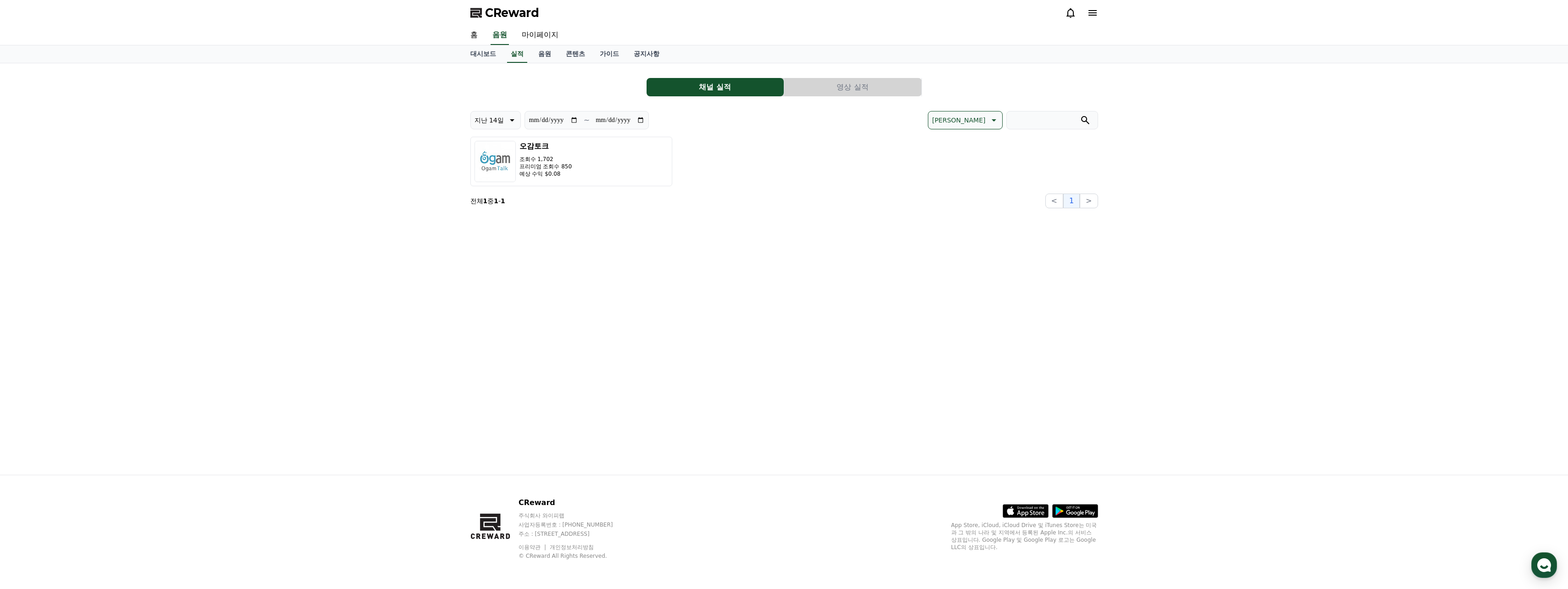
click at [614, 62] on div "대시보드 실적 음원 콘텐츠 가이드 공지사항" at bounding box center [784, 54] width 642 height 18
drag, startPoint x: 587, startPoint y: 88, endPoint x: 556, endPoint y: 86, distance: 31.1
click at [556, 86] on div "채널 실적 영상 실적" at bounding box center [784, 87] width 628 height 18
